Goal: Subscribe to service/newsletter

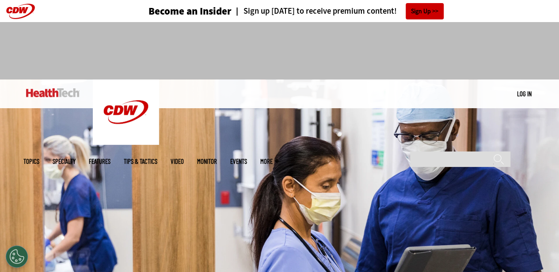
click at [424, 9] on link "Sign Up" at bounding box center [425, 11] width 38 height 16
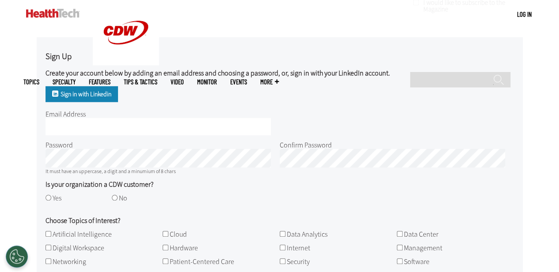
scroll to position [349, 0]
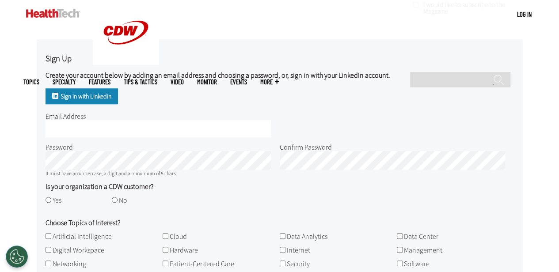
click at [78, 93] on link "Sign in with Linkedin" at bounding box center [82, 96] width 72 height 16
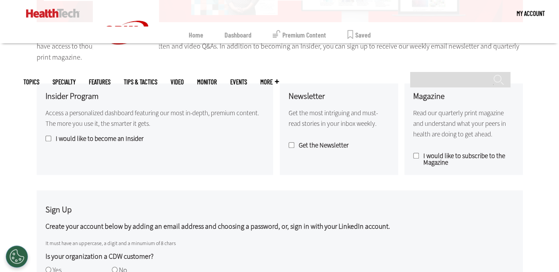
scroll to position [217, 0]
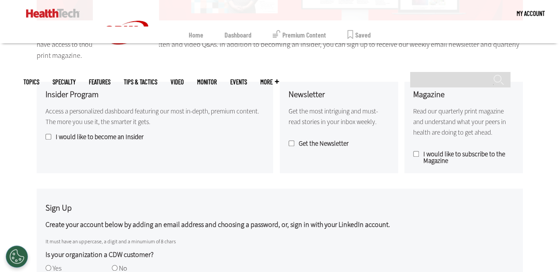
click at [559, 108] on html "Skip to main content Become an Insider Sign up today to receive premium content…" at bounding box center [279, 210] width 559 height 855
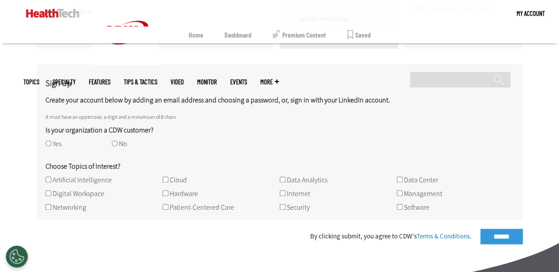
scroll to position [348, 0]
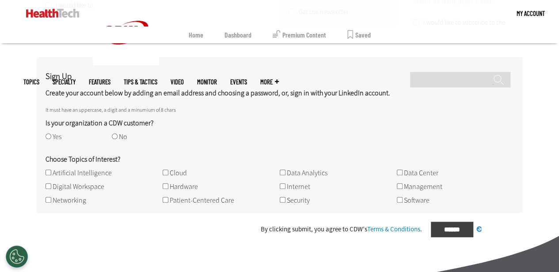
click at [497, 225] on div "By clicking submit, you agree to CDW’s Terms & Conditions . ****** Processing..." at bounding box center [280, 229] width 486 height 15
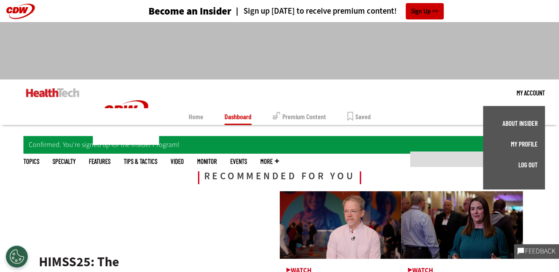
click at [523, 145] on link "My Profile" at bounding box center [514, 144] width 48 height 7
